Goal: Transaction & Acquisition: Purchase product/service

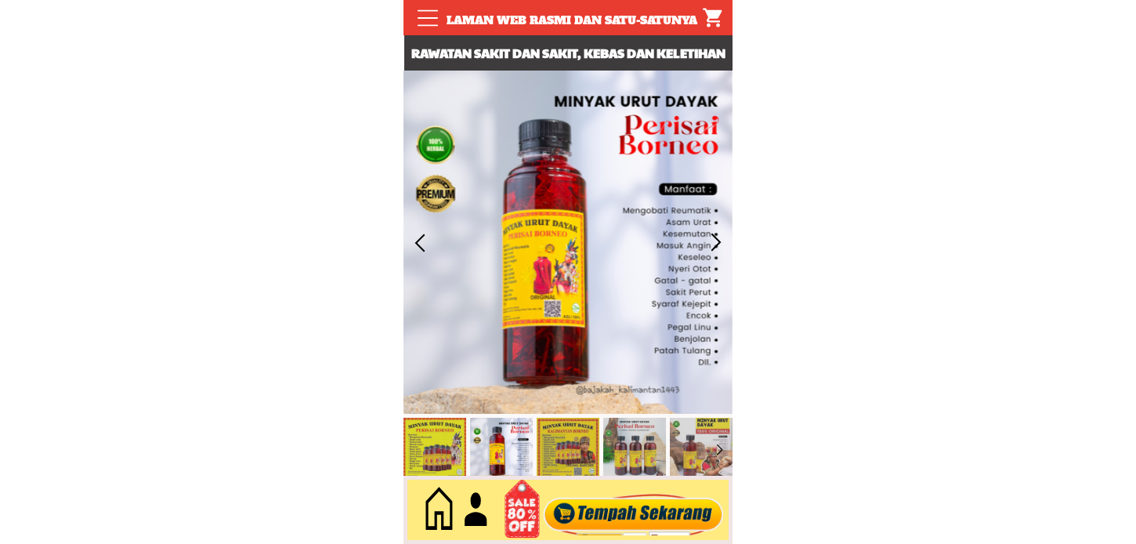
click at [613, 506] on div at bounding box center [634, 510] width 190 height 52
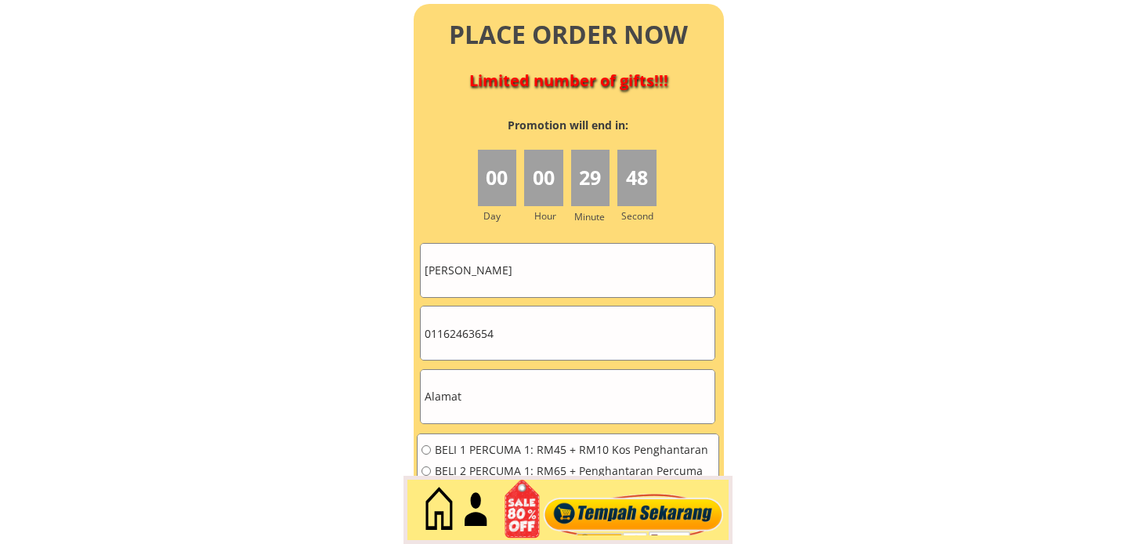
scroll to position [7059, 0]
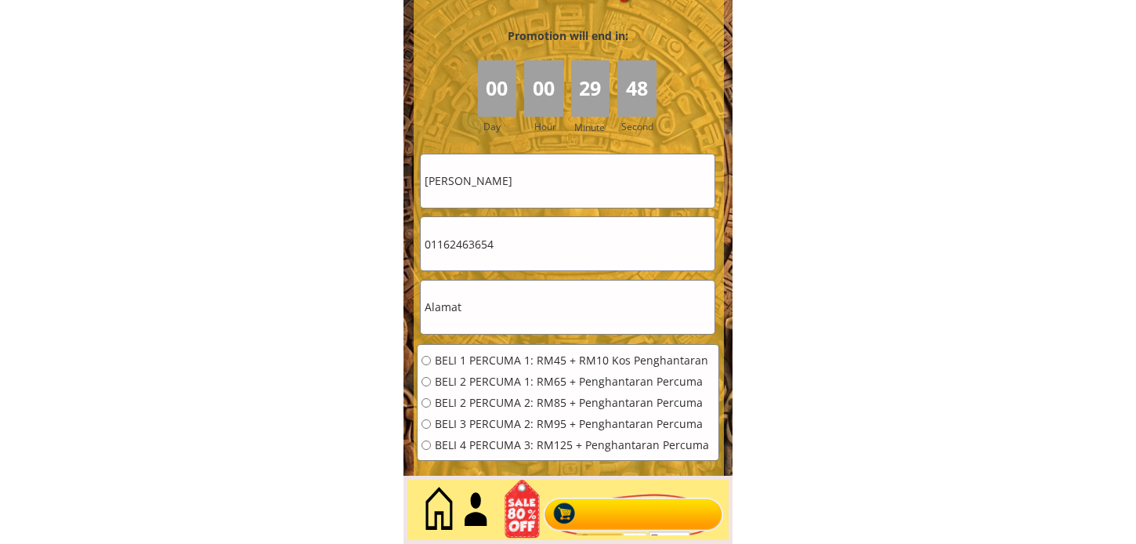
click at [577, 177] on input "[PERSON_NAME]" at bounding box center [568, 180] width 294 height 53
paste input "Fatimah. bt Saad"
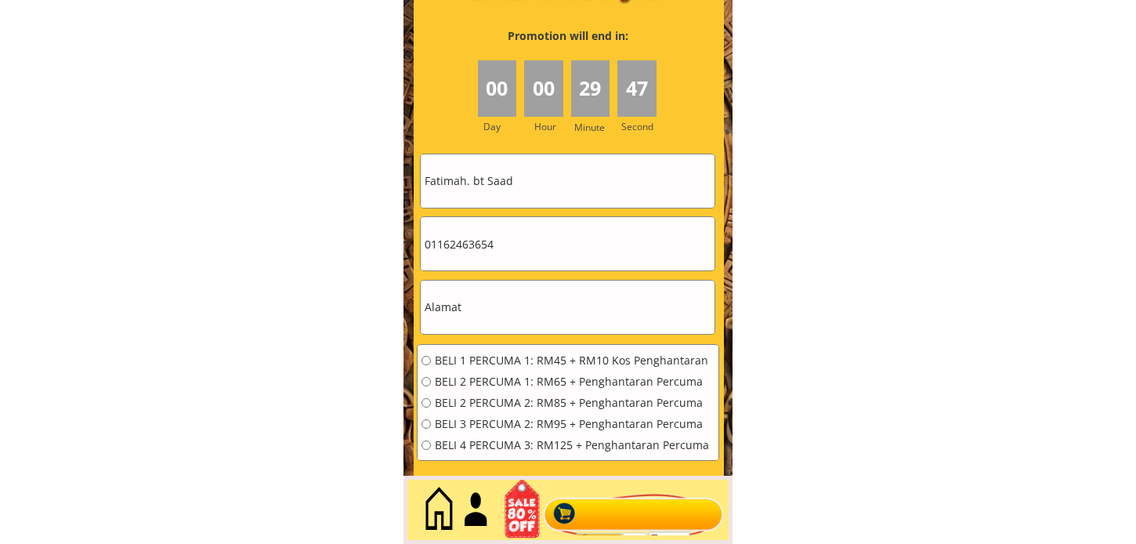
type input "Fatimah. bt Saad"
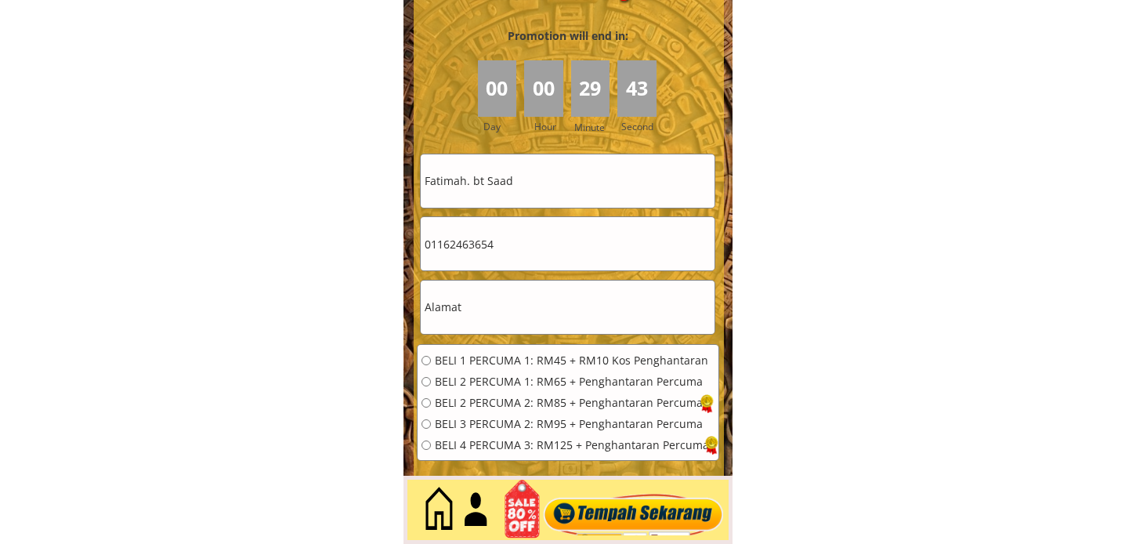
click at [499, 259] on input "01162463654" at bounding box center [568, 243] width 294 height 53
paste input "0194173081"
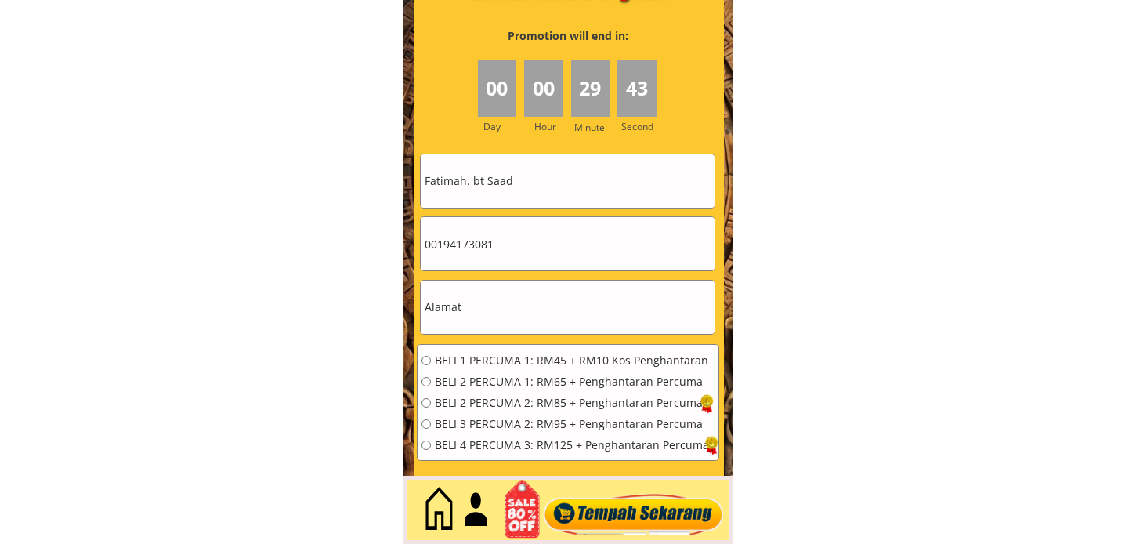
type input "00194173081"
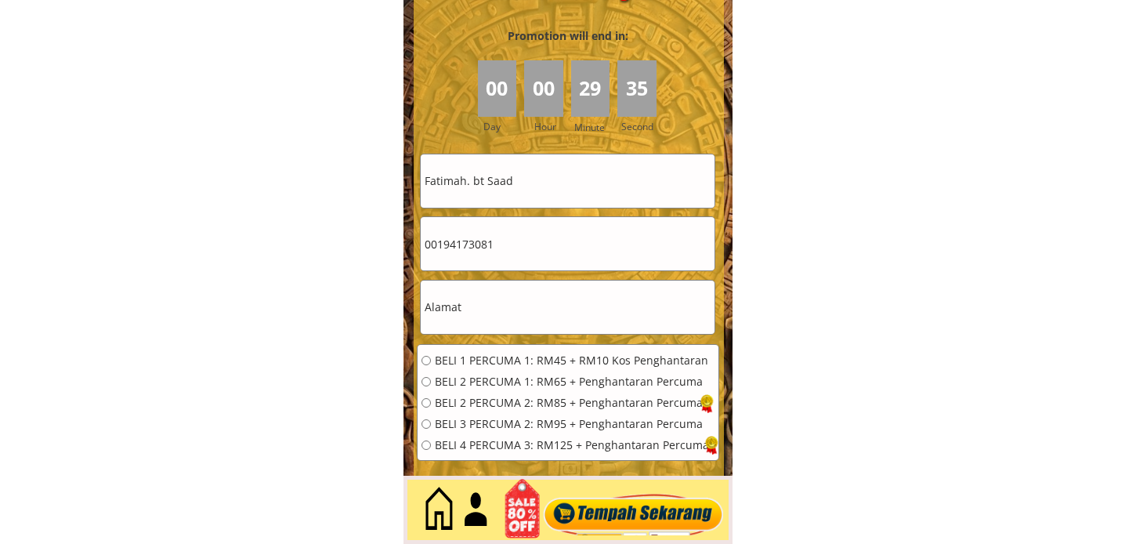
click at [490, 306] on input "text" at bounding box center [568, 306] width 294 height 53
paste input "NO.. [STREET_ADDRESS][PERSON_NAME]"
type input "NO.. [STREET_ADDRESS][PERSON_NAME]"
click at [483, 376] on span "BELI 2 PERCUMA 1: RM65 + Penghantaran Percuma" at bounding box center [572, 381] width 274 height 11
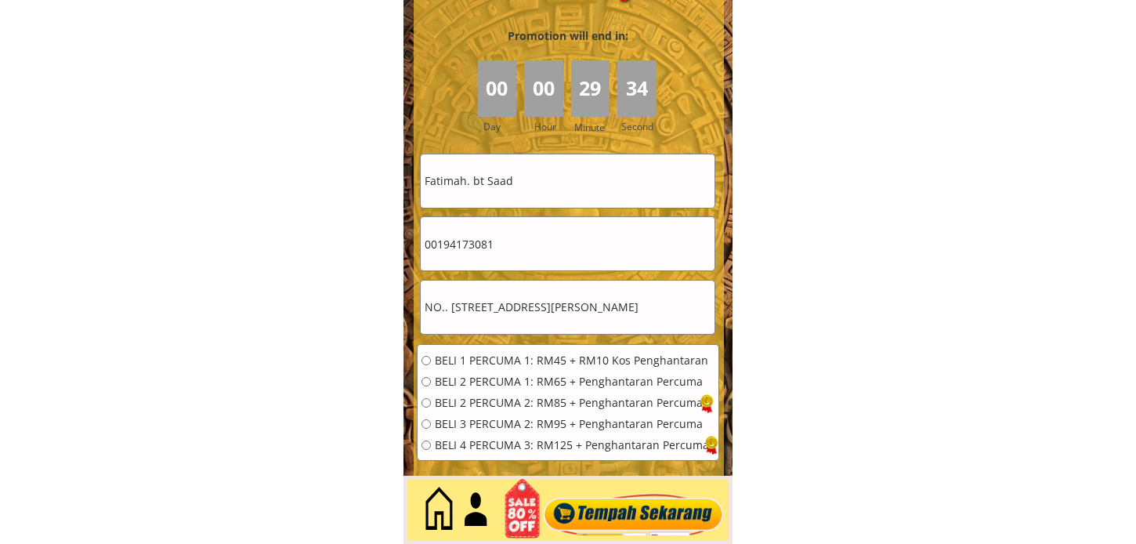
radio input "true"
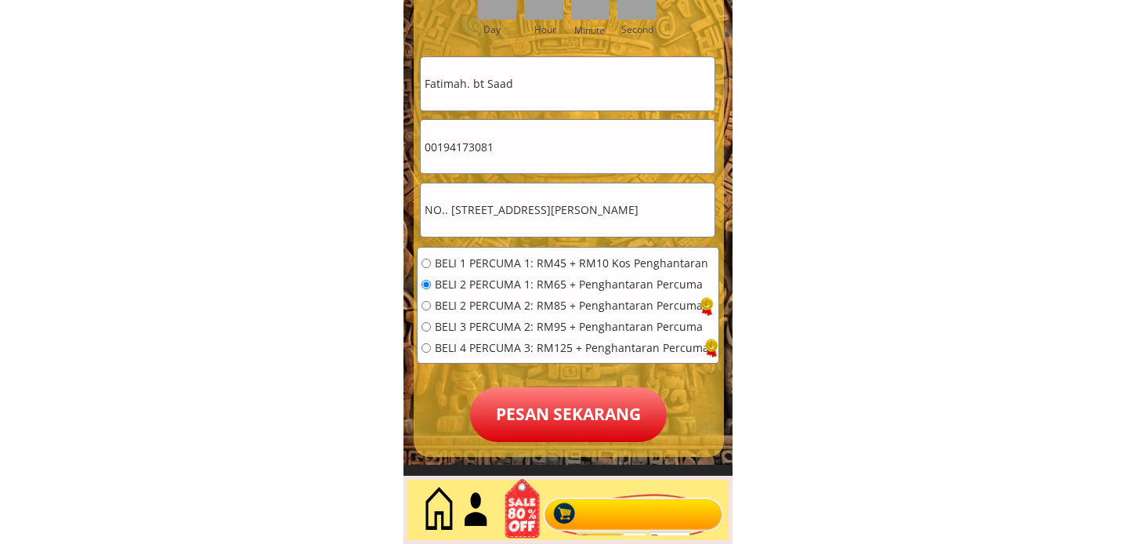
scroll to position [7233, 0]
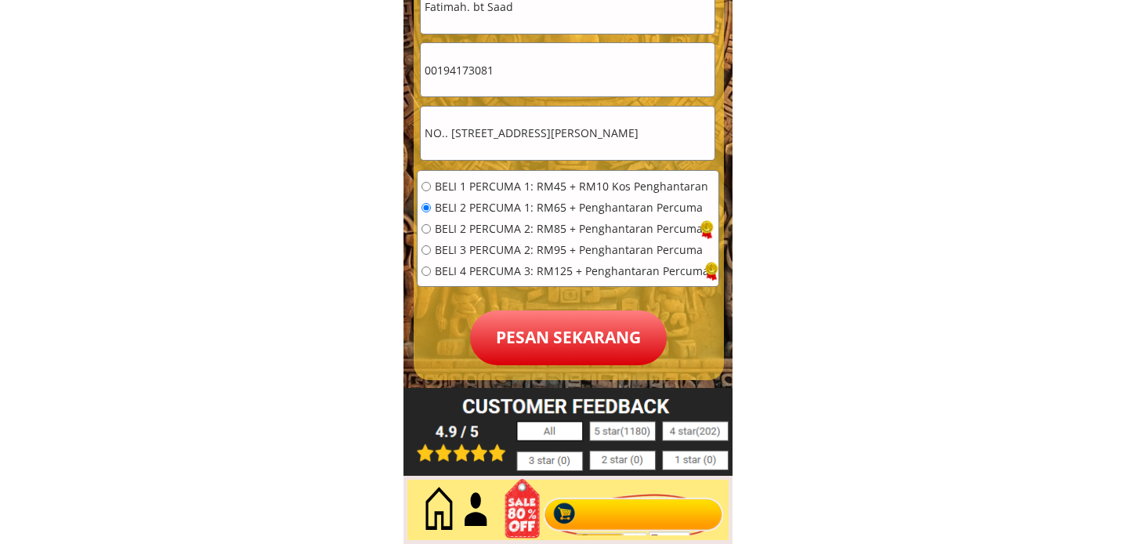
click at [581, 342] on p "Pesan sekarang" at bounding box center [568, 337] width 197 height 55
